Goal: Information Seeking & Learning: Learn about a topic

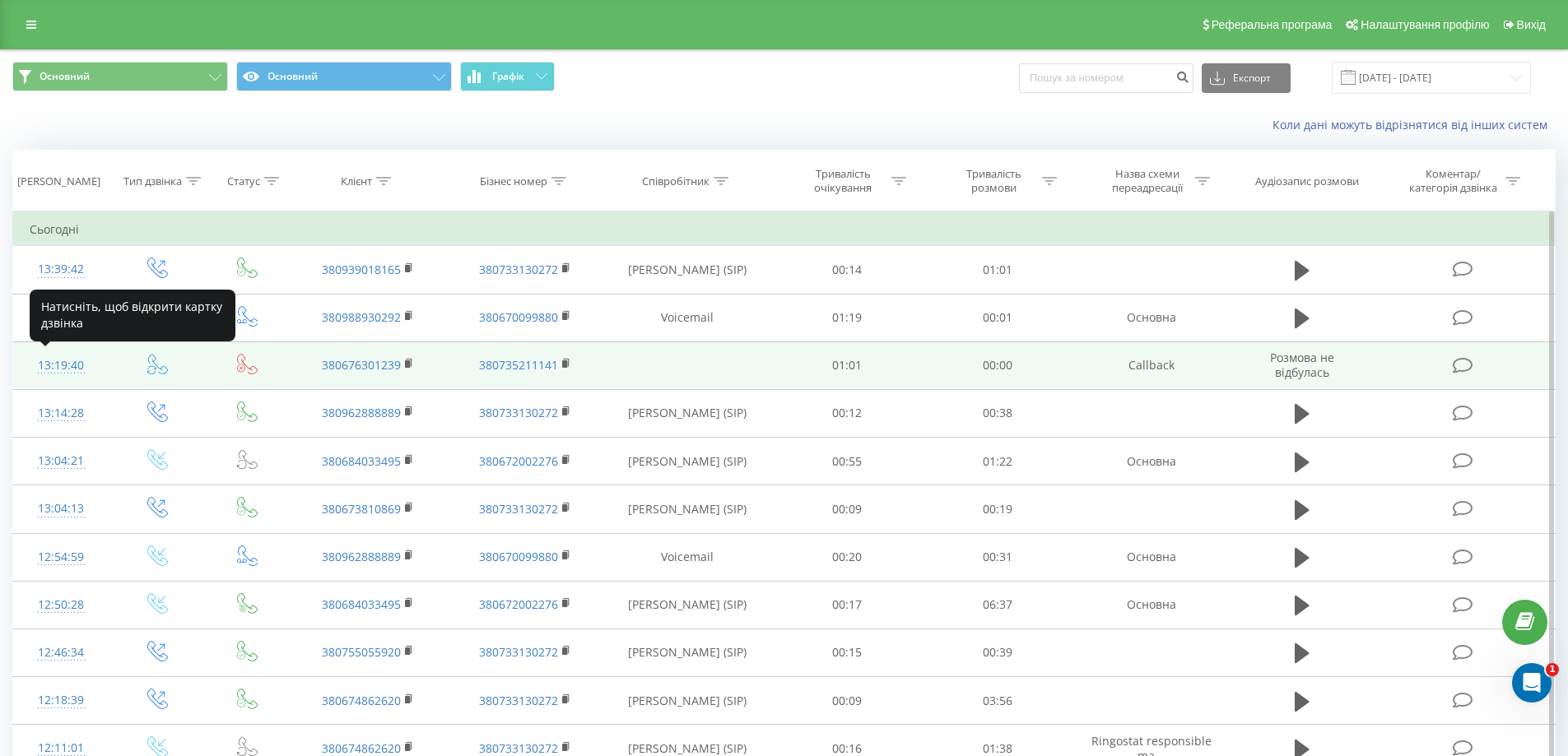
click at [46, 366] on div "13:19:40" at bounding box center [61, 366] width 63 height 32
click at [46, 366] on body "termounion.ua Проекти termounion.ua Дашборд Центр звернень Журнал дзвінків Журн…" at bounding box center [784, 378] width 1568 height 756
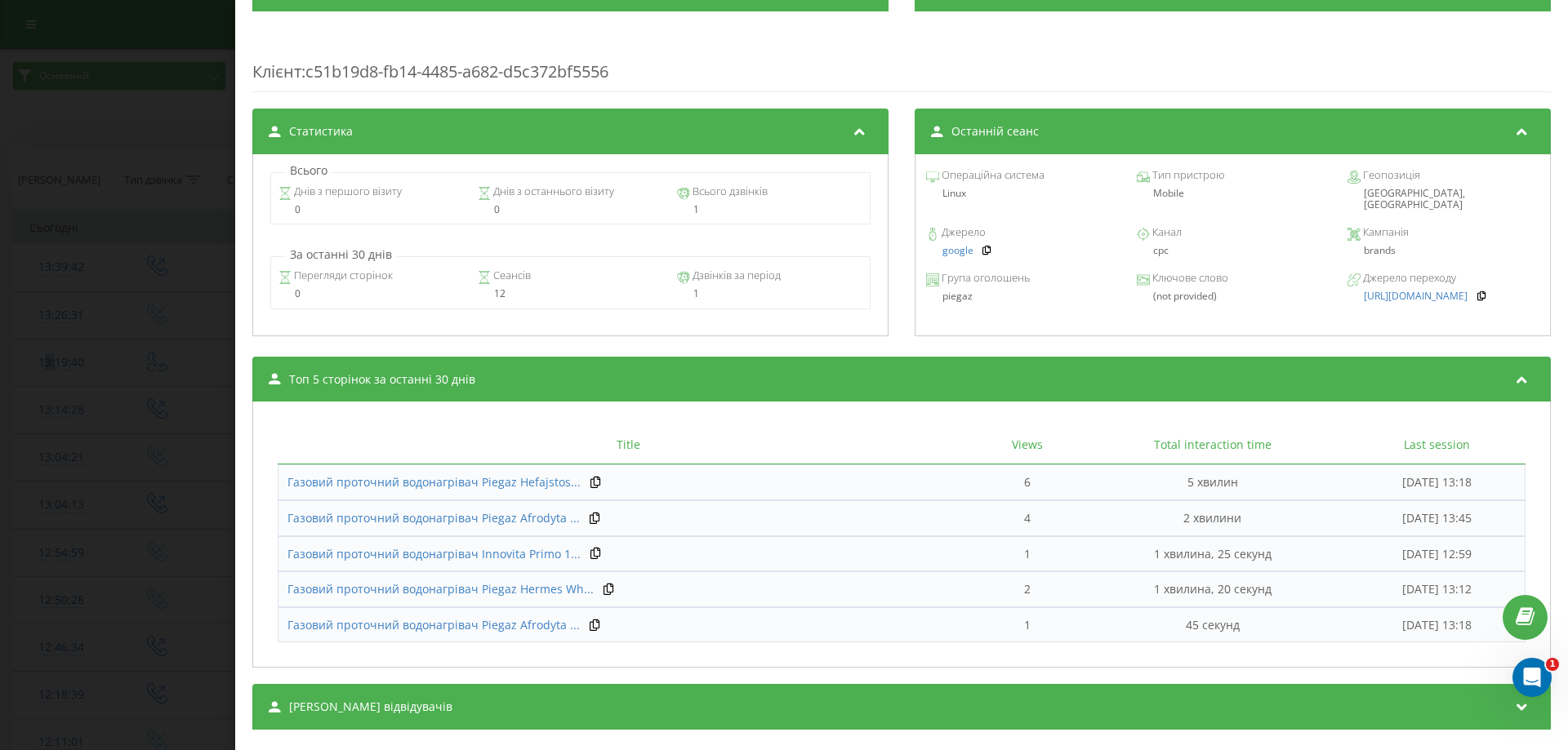
scroll to position [564, 0]
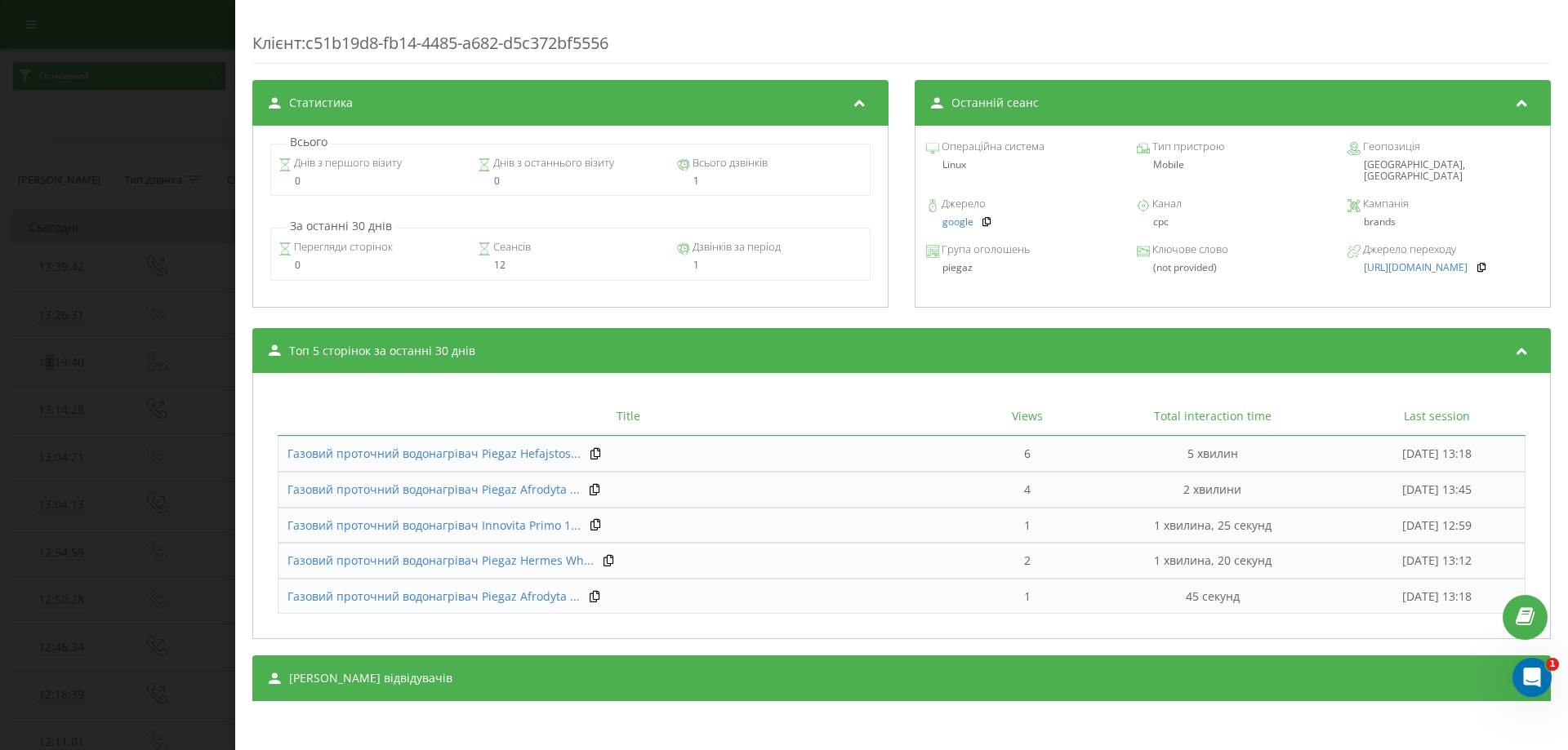
click at [109, 293] on div "Дзвінок : ua1_-1755857979.1764672 Транскрипція Для AI-аналізу майбутніх дзвінкі…" at bounding box center [784, 375] width 1568 height 750
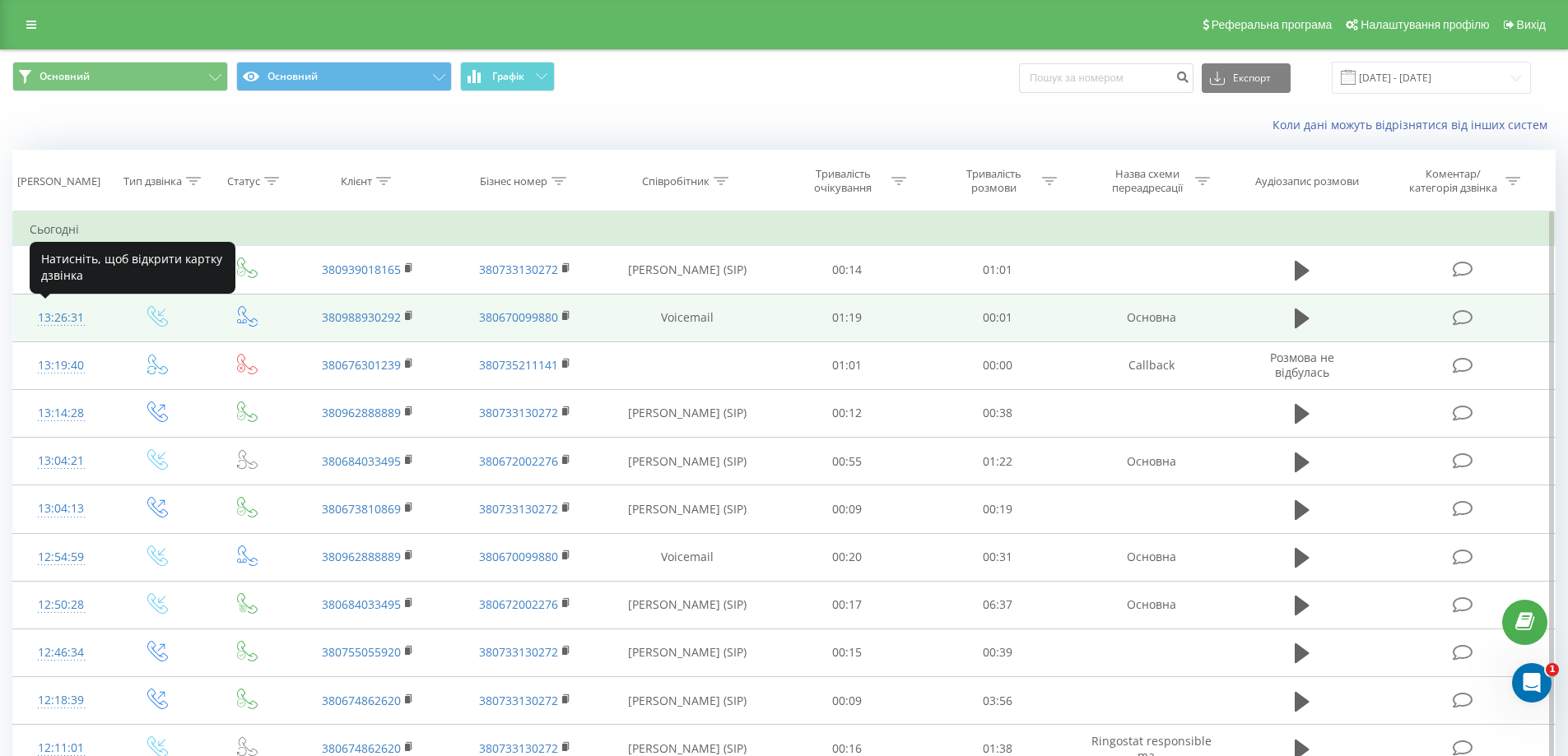
click at [53, 312] on div "13:26:31" at bounding box center [61, 318] width 63 height 32
click at [53, 312] on body "termounion.ua Проекти termounion.ua Дашборд Центр звернень Журнал дзвінків Журн…" at bounding box center [784, 378] width 1568 height 756
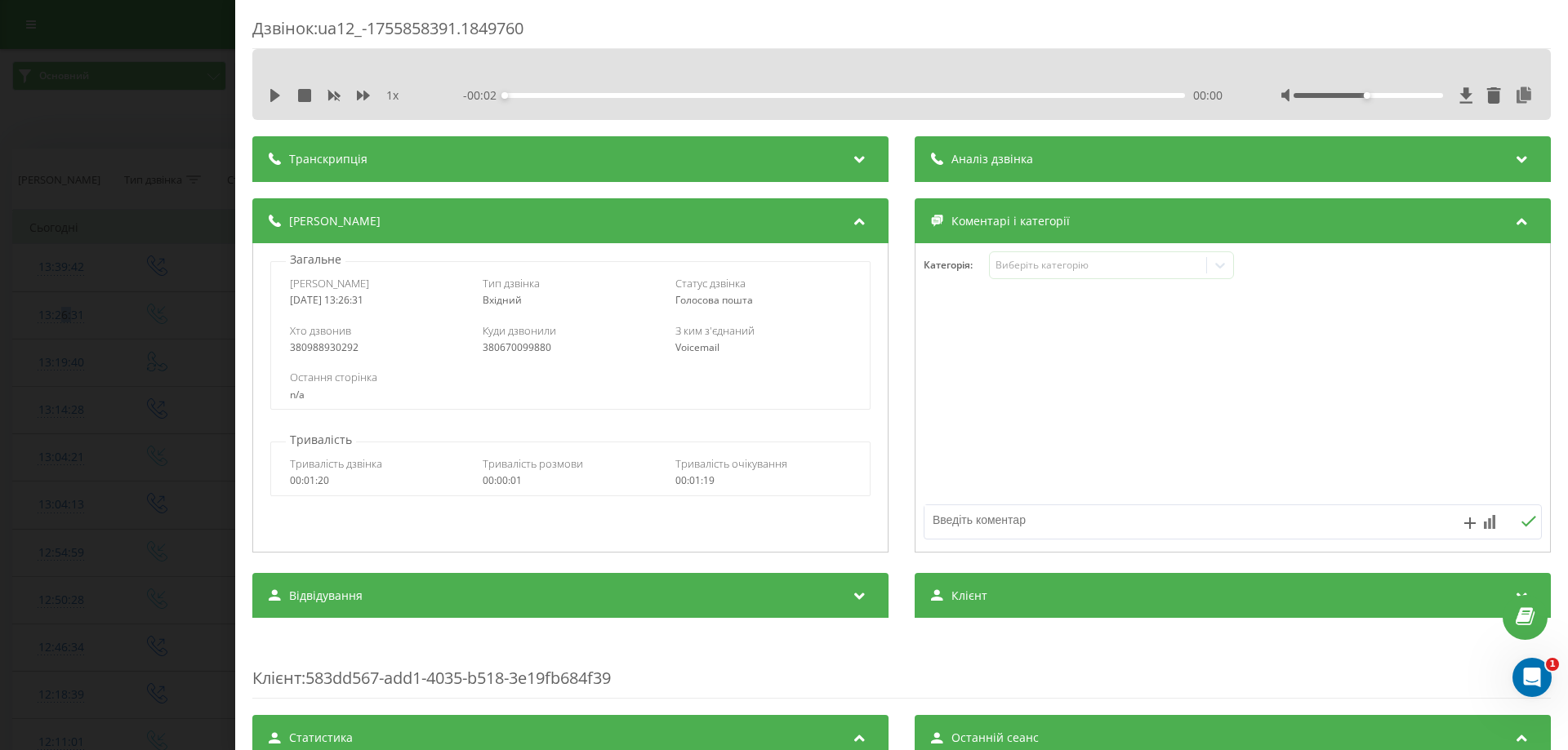
click at [158, 339] on div "Дзвінок : ua12_-1755858391.1849760 1 x - 00:02 00:00 00:00 Транскрипція Для AI-…" at bounding box center [784, 375] width 1568 height 750
